Goal: Use online tool/utility: Utilize a website feature to perform a specific function

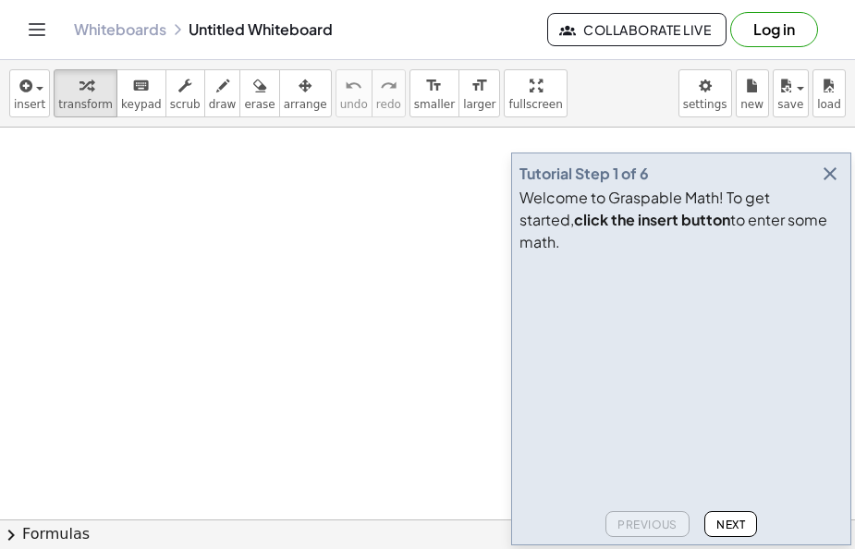
click at [830, 185] on icon "button" at bounding box center [830, 174] width 22 height 22
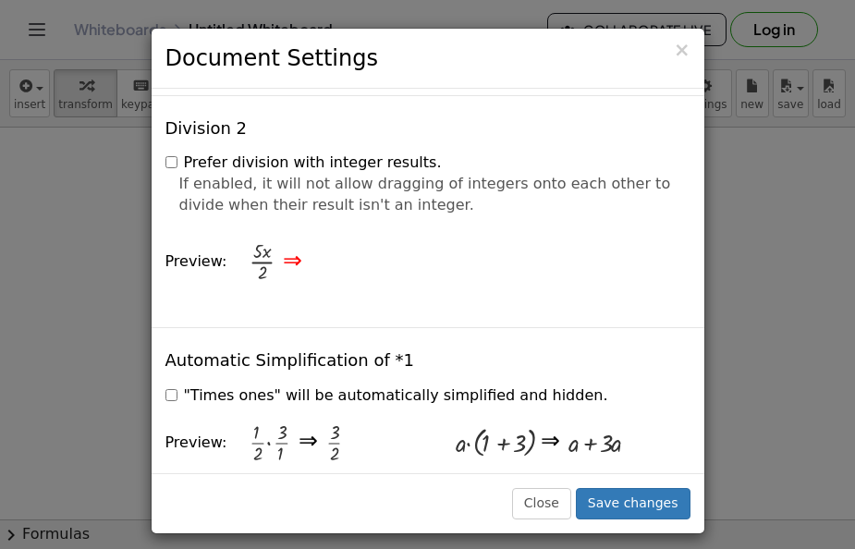
scroll to position [2153, 0]
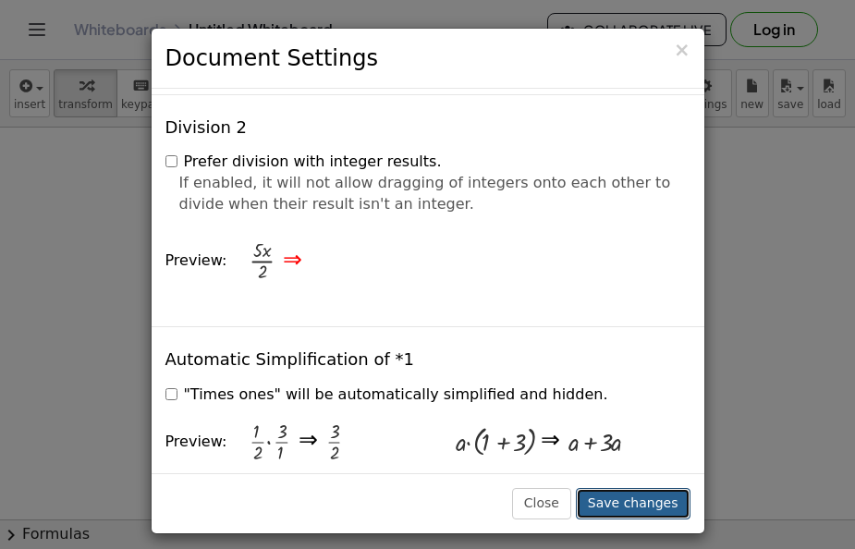
click at [642, 511] on button "Save changes" at bounding box center [633, 503] width 115 height 31
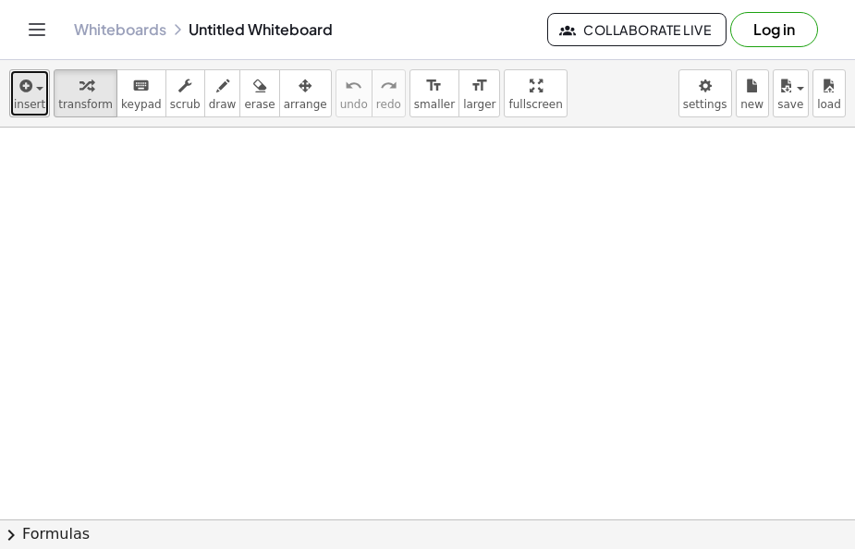
click at [25, 103] on span "insert" at bounding box center [29, 104] width 31 height 13
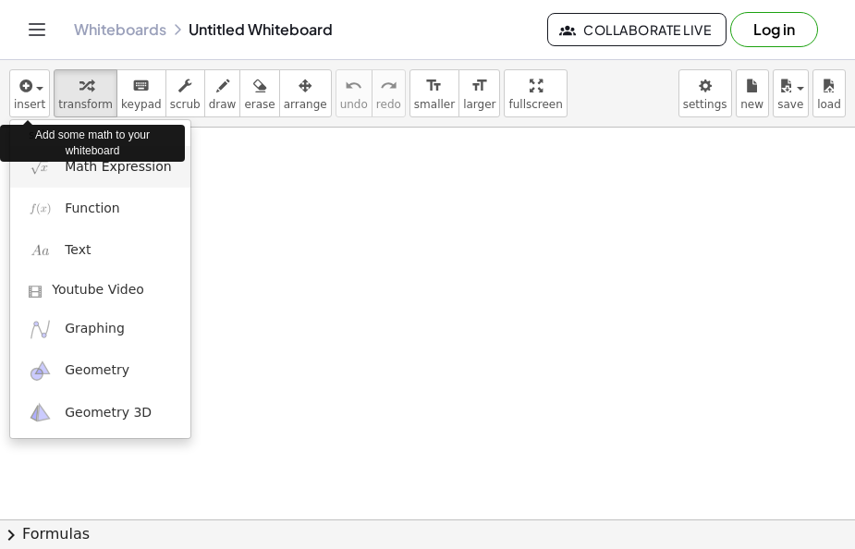
click at [76, 171] on span "Math Expression" at bounding box center [118, 167] width 106 height 18
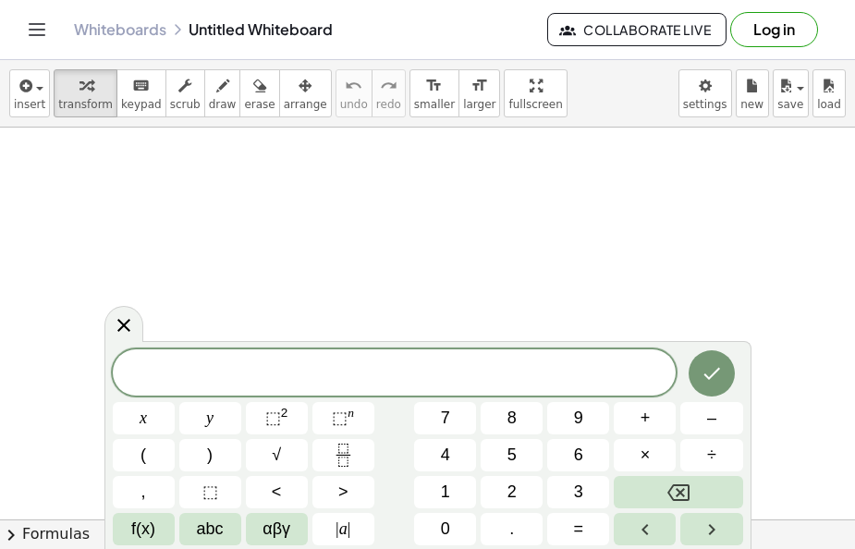
click at [511, 493] on span "2" at bounding box center [512, 492] width 9 height 25
click at [670, 484] on icon "Backspace" at bounding box center [679, 493] width 22 height 22
click at [453, 412] on button "7" at bounding box center [445, 418] width 62 height 32
click at [151, 422] on button "x" at bounding box center [144, 418] width 62 height 32
click at [706, 420] on button "–" at bounding box center [712, 418] width 62 height 32
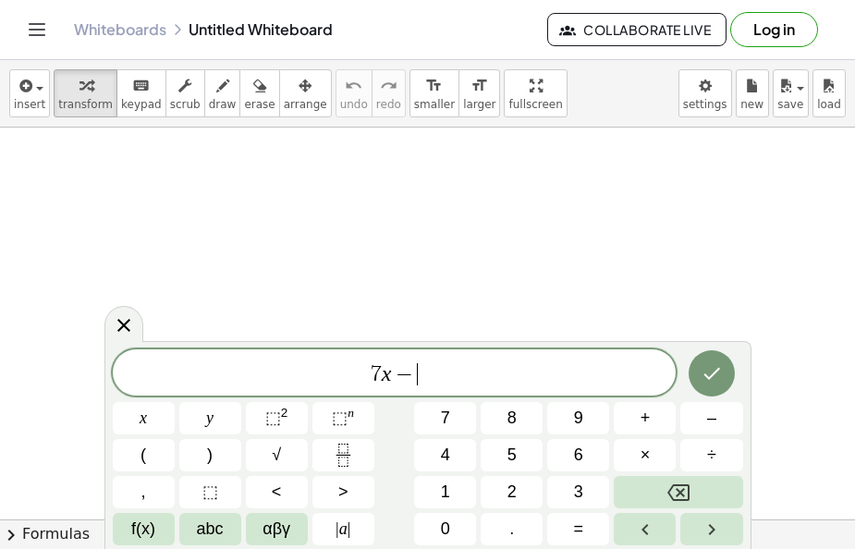
click at [518, 450] on button "5" at bounding box center [512, 455] width 62 height 32
click at [582, 531] on span "=" at bounding box center [579, 529] width 10 height 25
click at [513, 492] on span "2" at bounding box center [512, 492] width 9 height 25
click at [150, 419] on button "x" at bounding box center [144, 418] width 62 height 32
click at [712, 382] on icon "Done" at bounding box center [712, 374] width 22 height 22
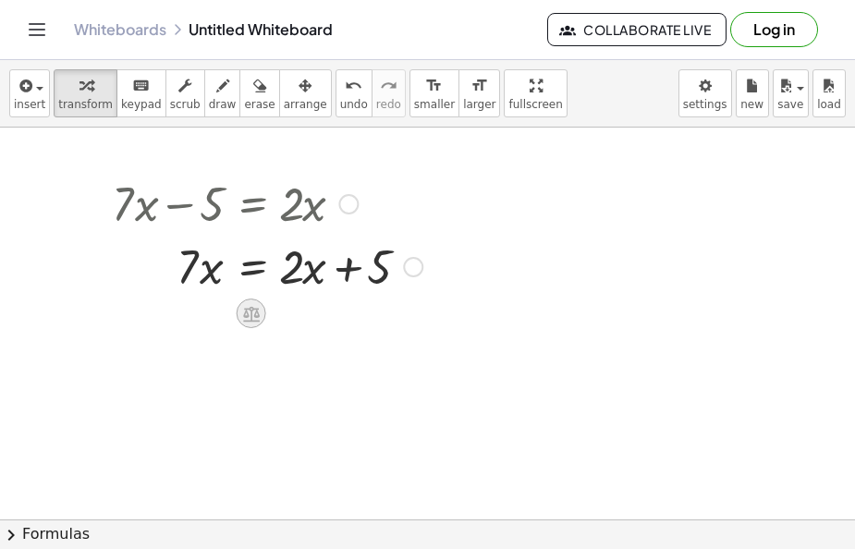
click at [252, 317] on icon at bounding box center [251, 314] width 17 height 16
click at [215, 313] on span "−" at bounding box center [214, 314] width 11 height 27
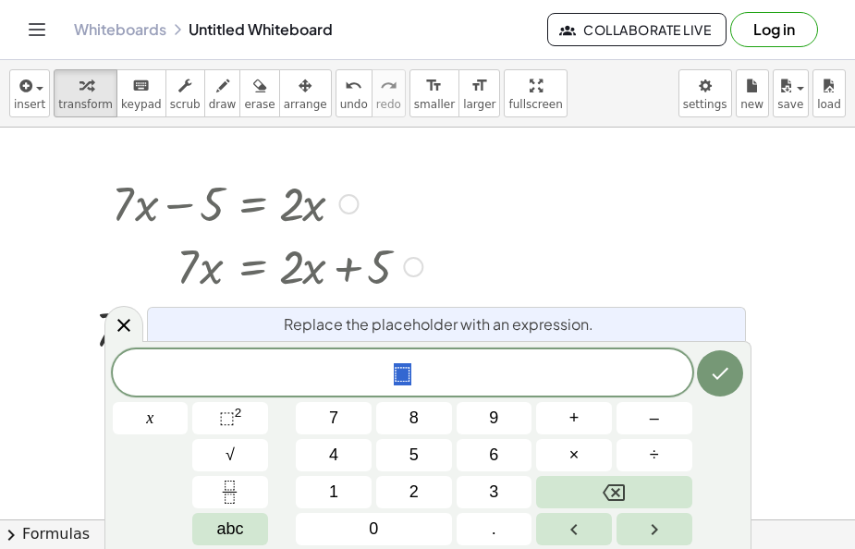
click at [424, 374] on span "⬚" at bounding box center [403, 375] width 580 height 26
click at [418, 490] on span "2" at bounding box center [414, 492] width 9 height 25
click at [162, 418] on button "x" at bounding box center [151, 418] width 76 height 32
click at [716, 370] on icon "Done" at bounding box center [720, 374] width 22 height 22
click at [404, 371] on span "⬚" at bounding box center [403, 374] width 18 height 22
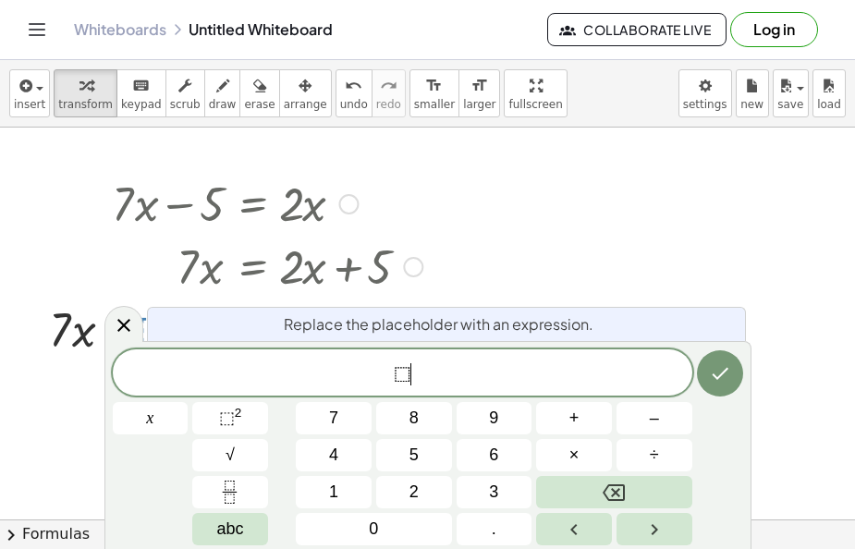
click at [400, 373] on span "⬚" at bounding box center [403, 374] width 18 height 22
click at [405, 374] on span "⬚" at bounding box center [403, 374] width 18 height 22
click at [652, 421] on span "–" at bounding box center [654, 418] width 9 height 25
click at [415, 489] on span "2" at bounding box center [414, 492] width 9 height 25
click at [155, 419] on button "x" at bounding box center [151, 418] width 76 height 32
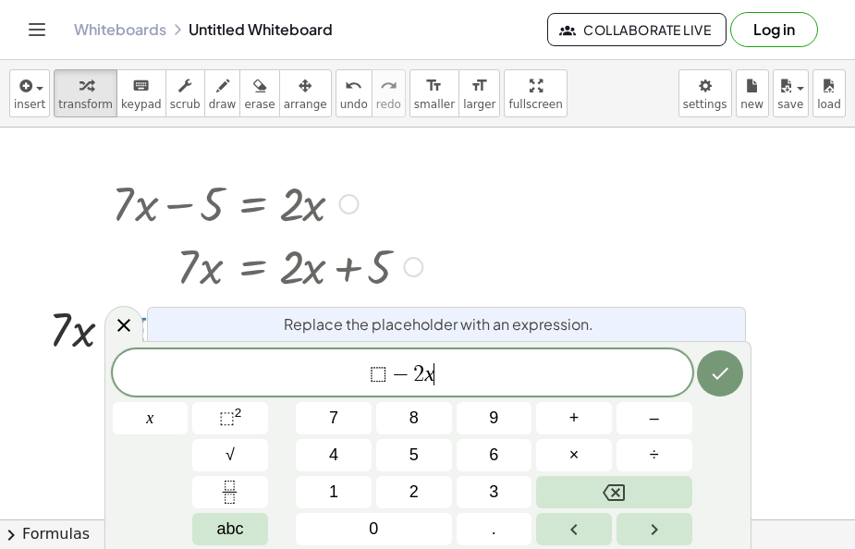
click at [722, 375] on icon "Done" at bounding box center [720, 374] width 22 height 22
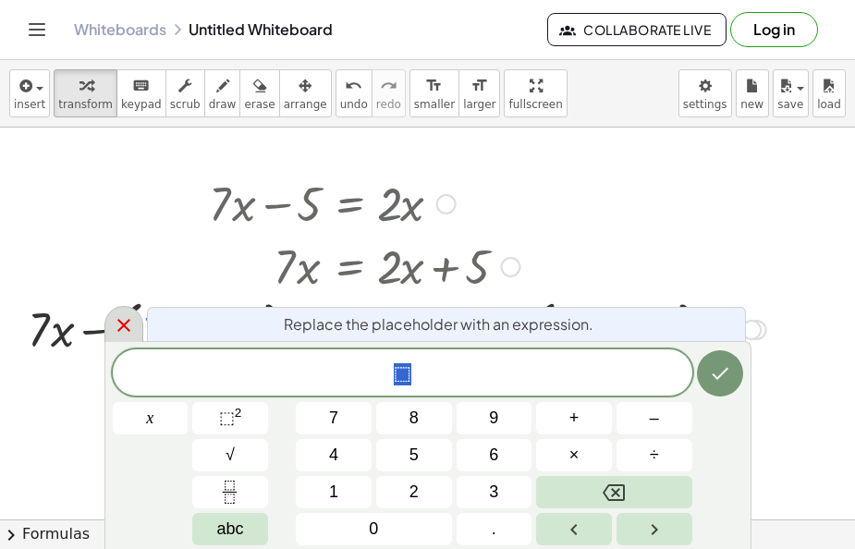
click at [124, 321] on icon at bounding box center [124, 325] width 22 height 22
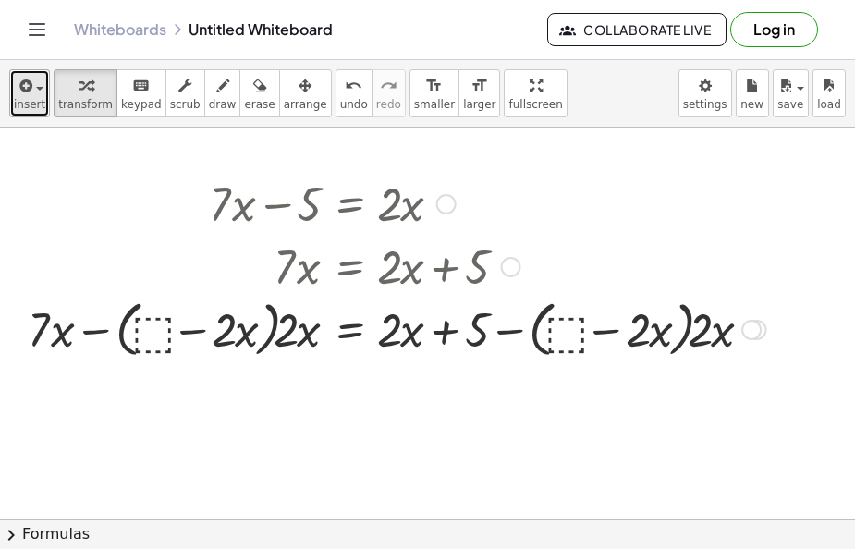
click at [37, 89] on span "button" at bounding box center [39, 89] width 7 height 4
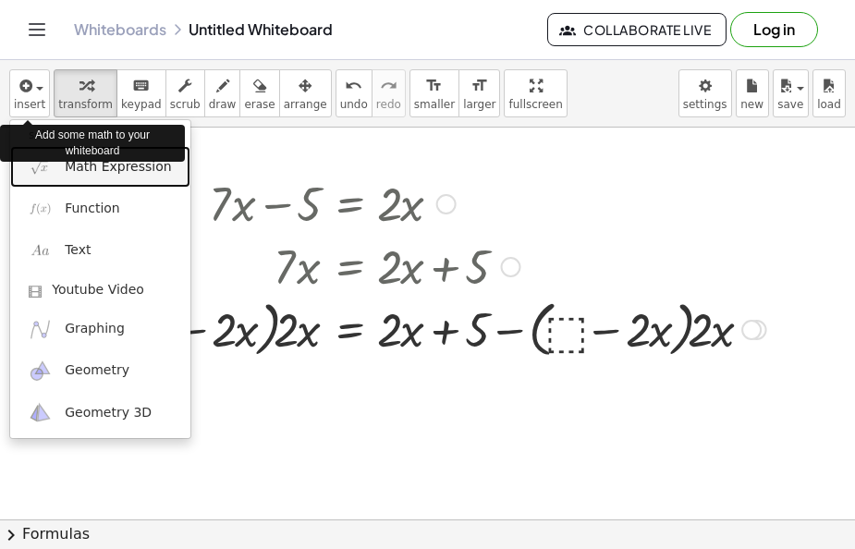
click at [109, 172] on span "Math Expression" at bounding box center [118, 167] width 106 height 18
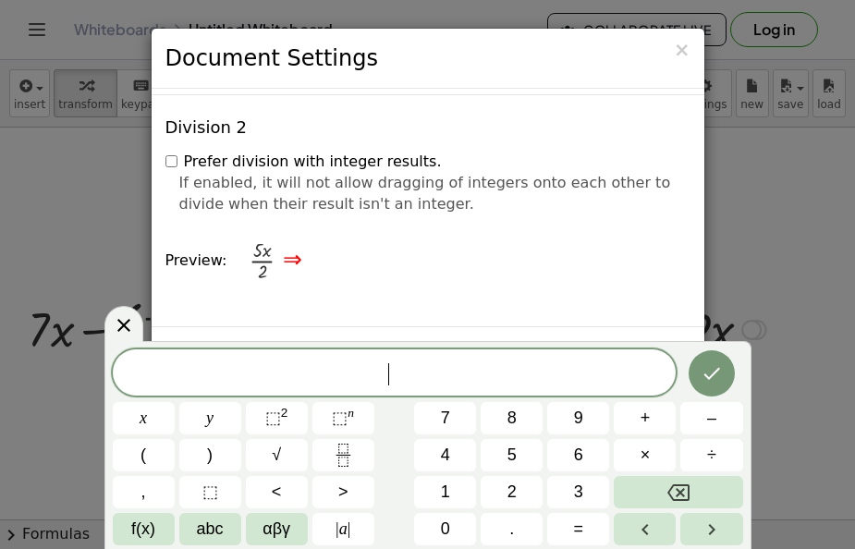
click at [756, 105] on div "× Document Settings These settings are saved with the document you are currentl…" at bounding box center [427, 274] width 855 height 549
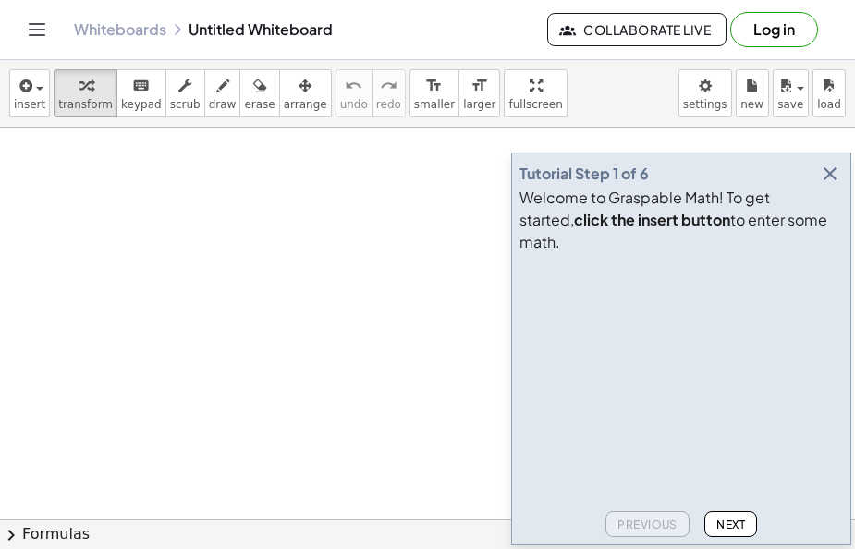
click at [834, 185] on icon "button" at bounding box center [830, 174] width 22 height 22
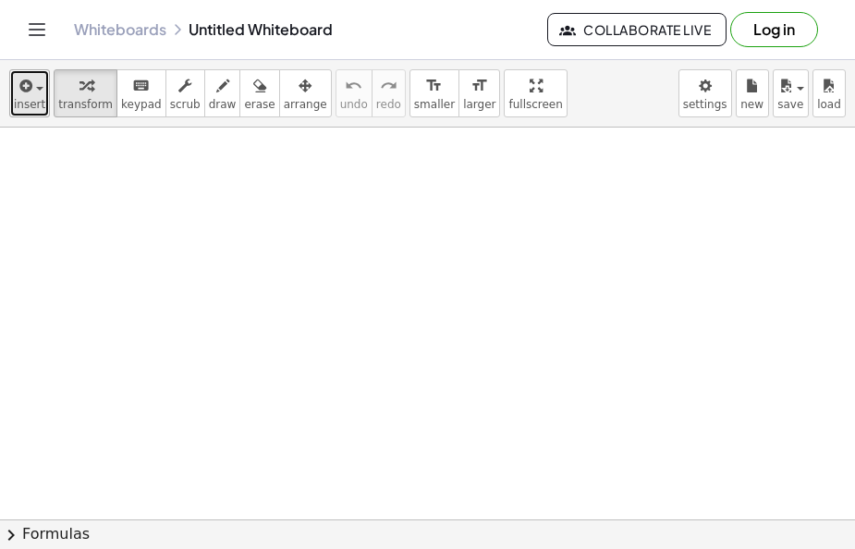
click at [38, 89] on span "button" at bounding box center [39, 89] width 7 height 4
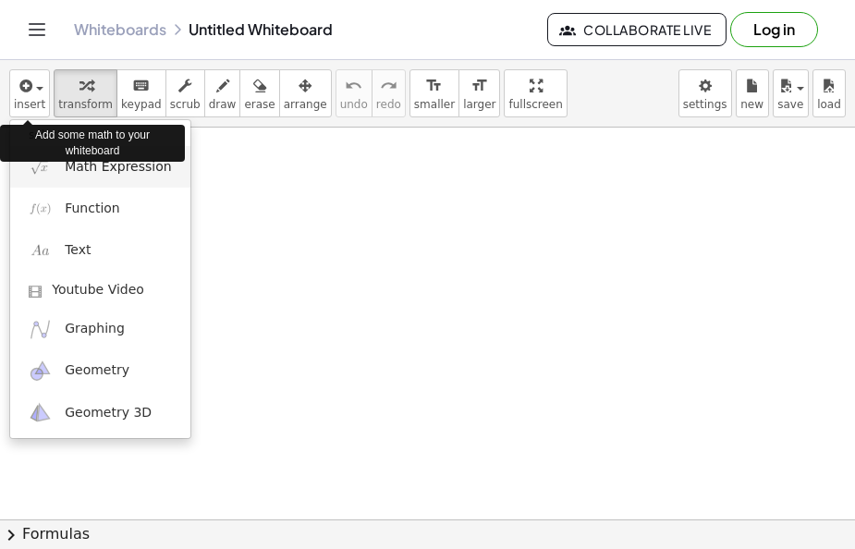
click at [86, 178] on link "Math Expression" at bounding box center [100, 167] width 180 height 42
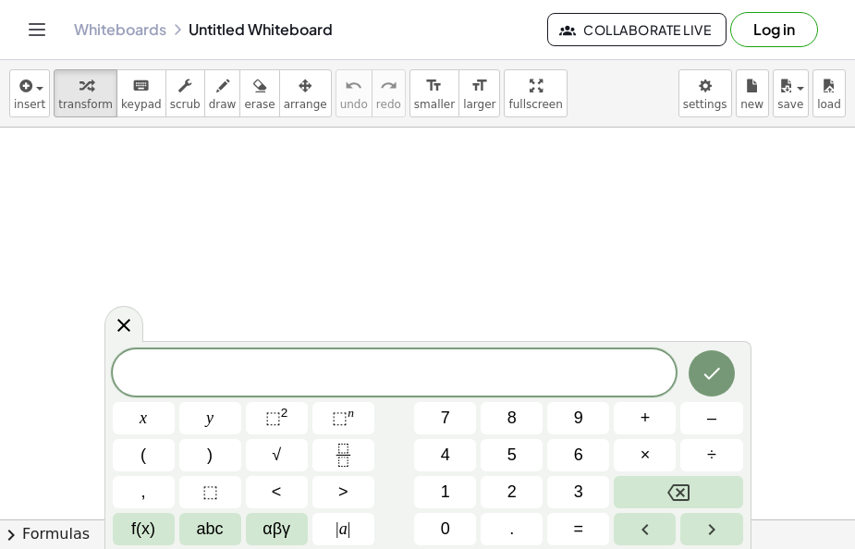
click at [449, 421] on span "7" at bounding box center [445, 418] width 9 height 25
click at [141, 422] on span "x" at bounding box center [143, 418] width 7 height 25
click at [707, 423] on span "–" at bounding box center [711, 418] width 9 height 25
click at [514, 461] on span "5" at bounding box center [512, 455] width 9 height 25
click at [577, 528] on span "=" at bounding box center [579, 529] width 10 height 25
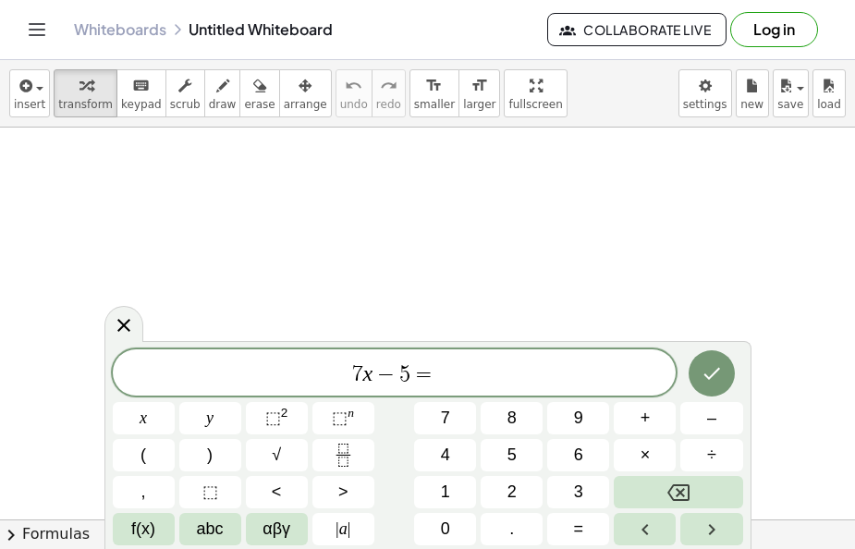
click at [514, 492] on span "2" at bounding box center [512, 492] width 9 height 25
click at [153, 414] on button "x" at bounding box center [144, 418] width 62 height 32
click at [707, 375] on icon "Done" at bounding box center [712, 374] width 22 height 22
